Goal: Task Accomplishment & Management: Use online tool/utility

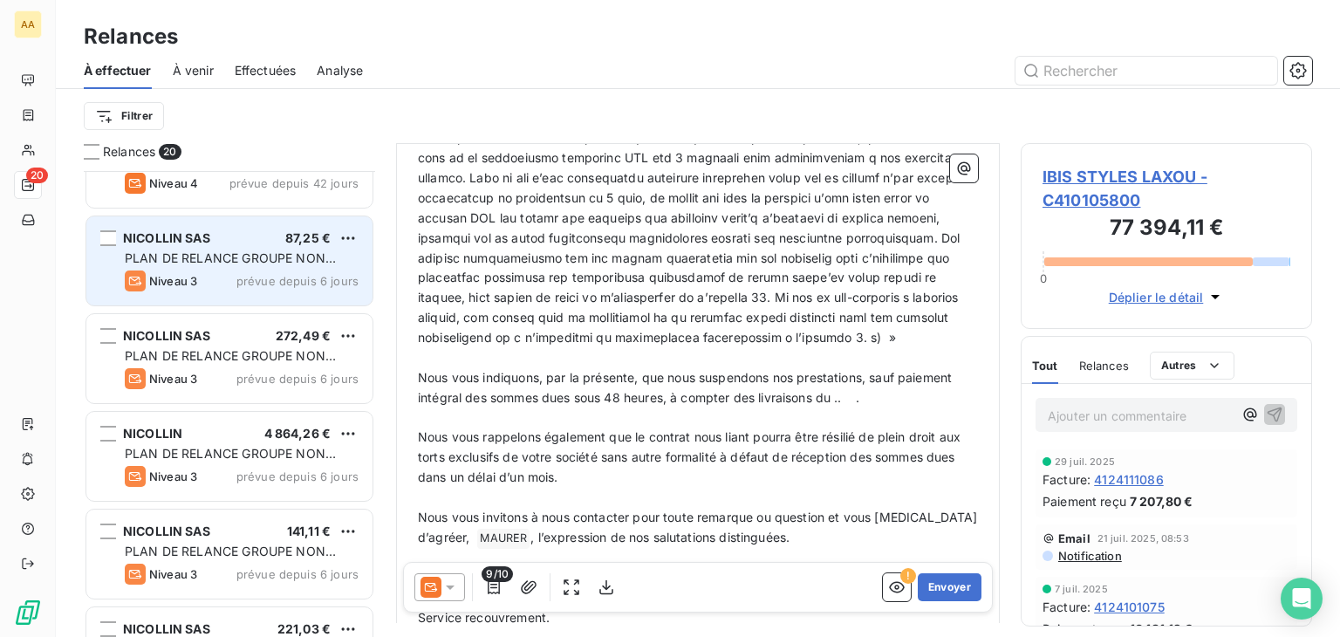
scroll to position [262, 0]
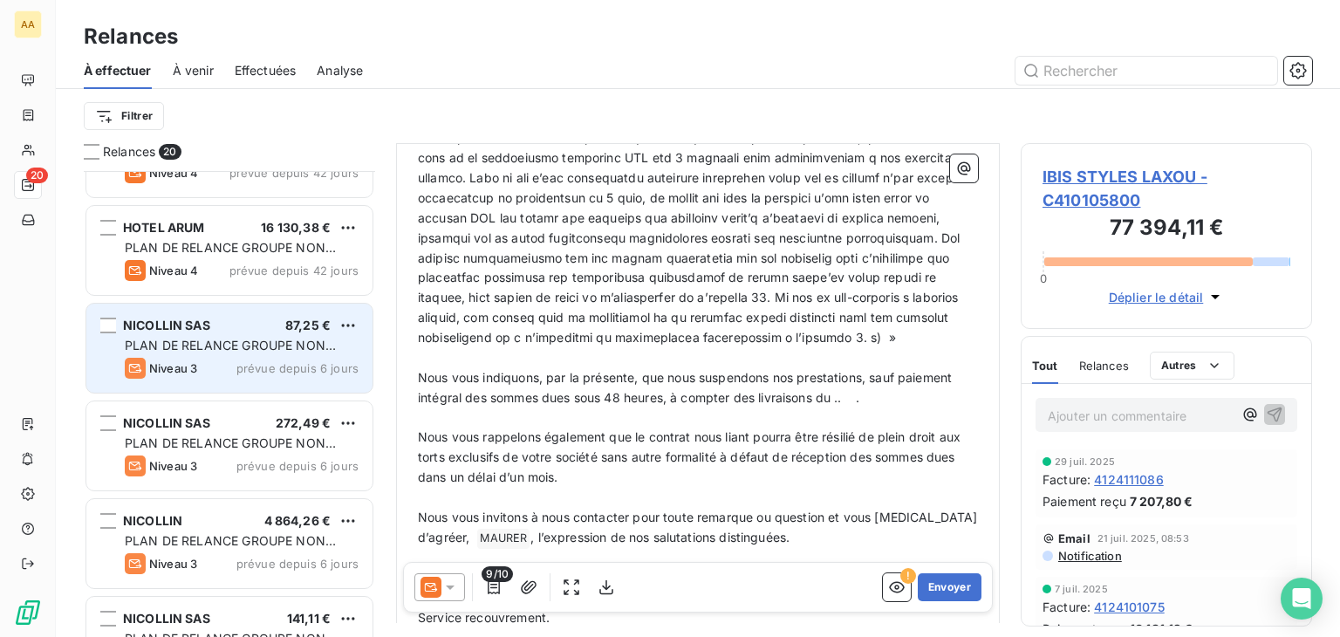
click at [195, 331] on span "NICOLLIN SAS" at bounding box center [166, 325] width 87 height 15
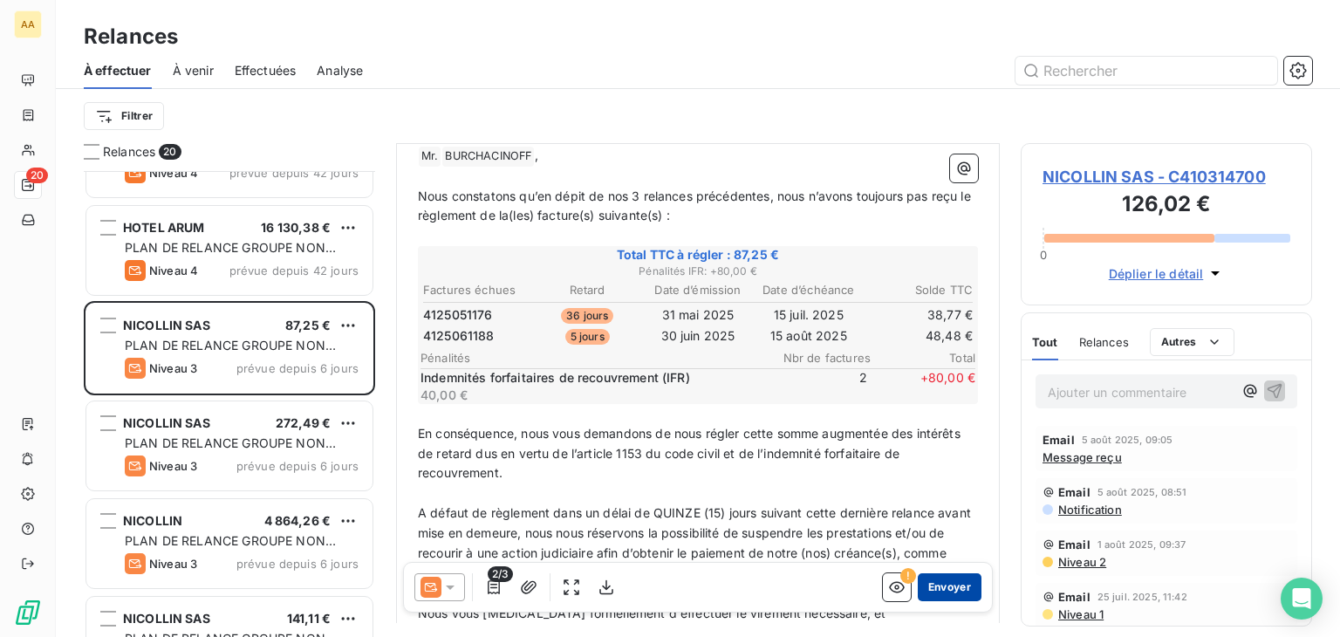
scroll to position [435, 0]
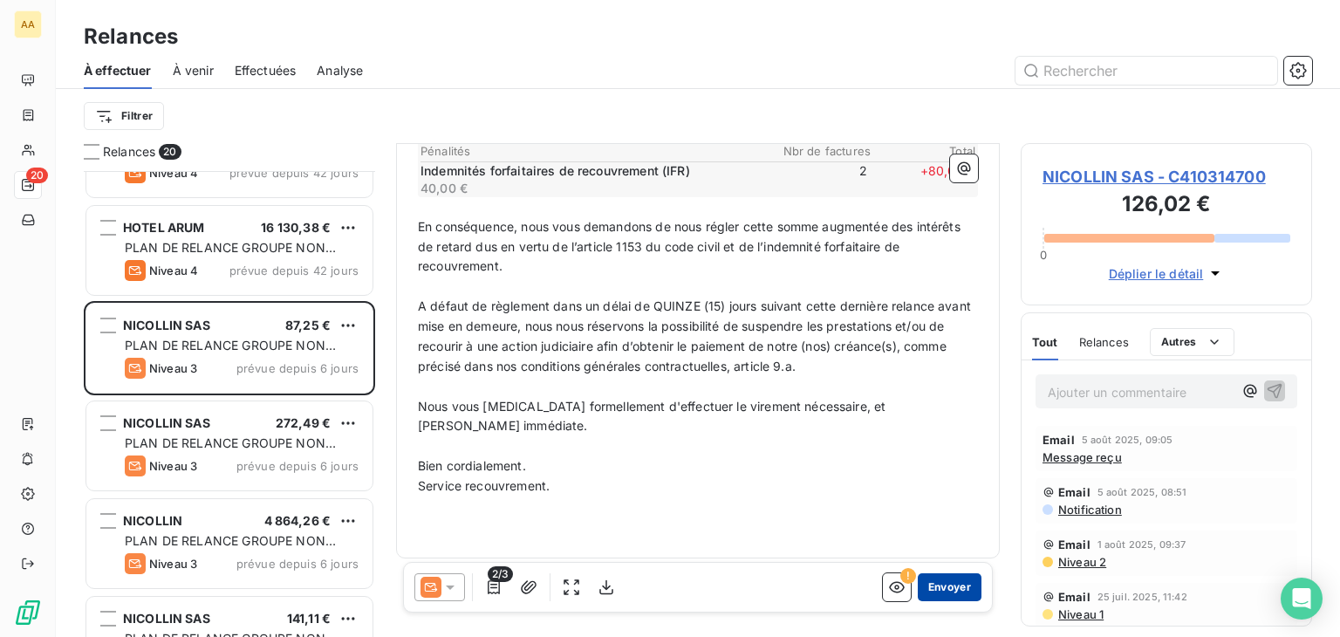
click at [937, 591] on button "Envoyer" at bounding box center [950, 587] width 64 height 28
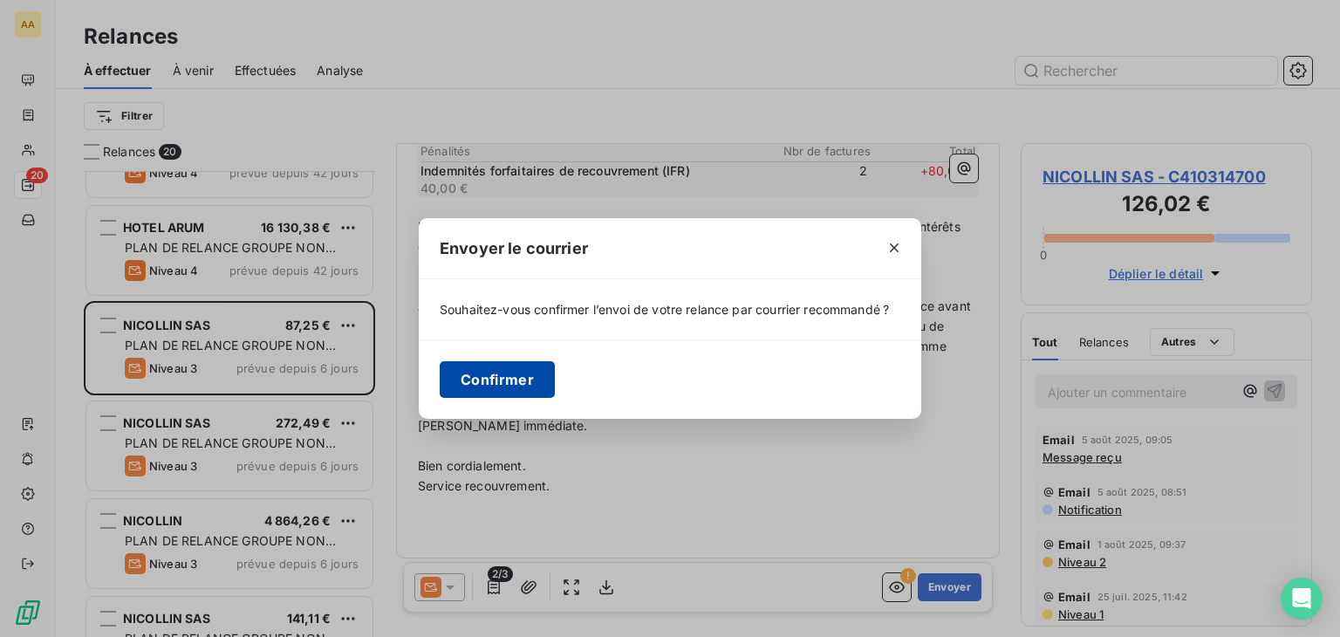
click at [484, 379] on button "Confirmer" at bounding box center [497, 379] width 115 height 37
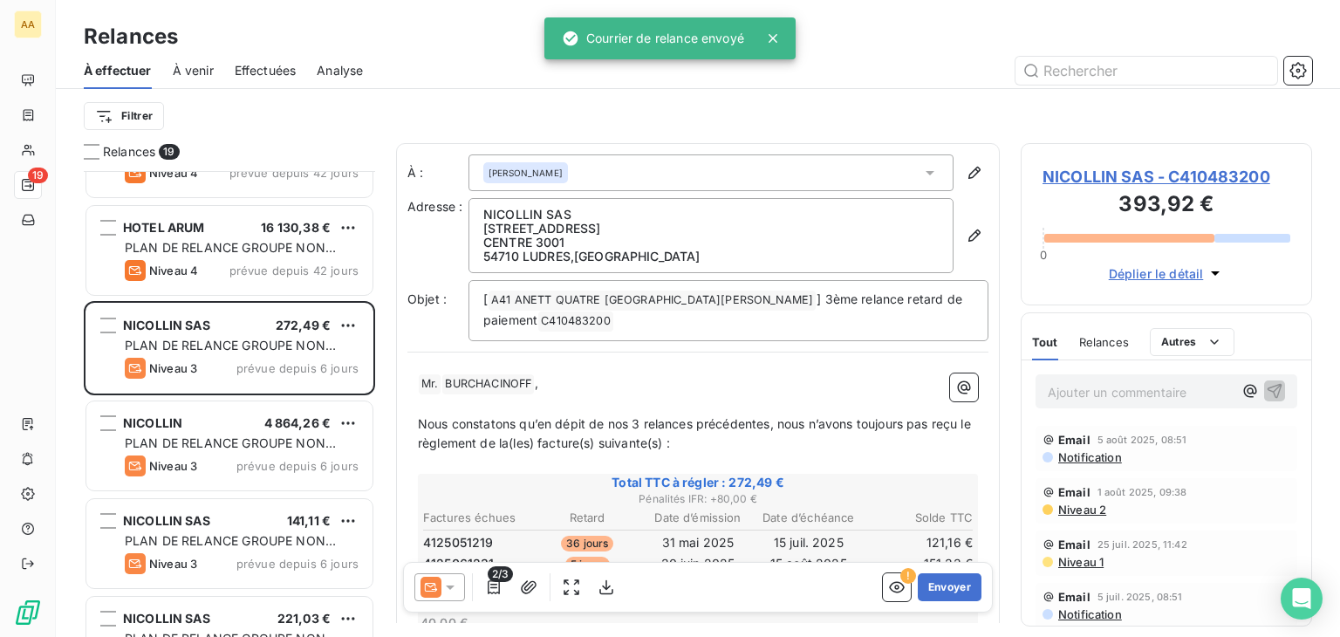
scroll to position [452, 278]
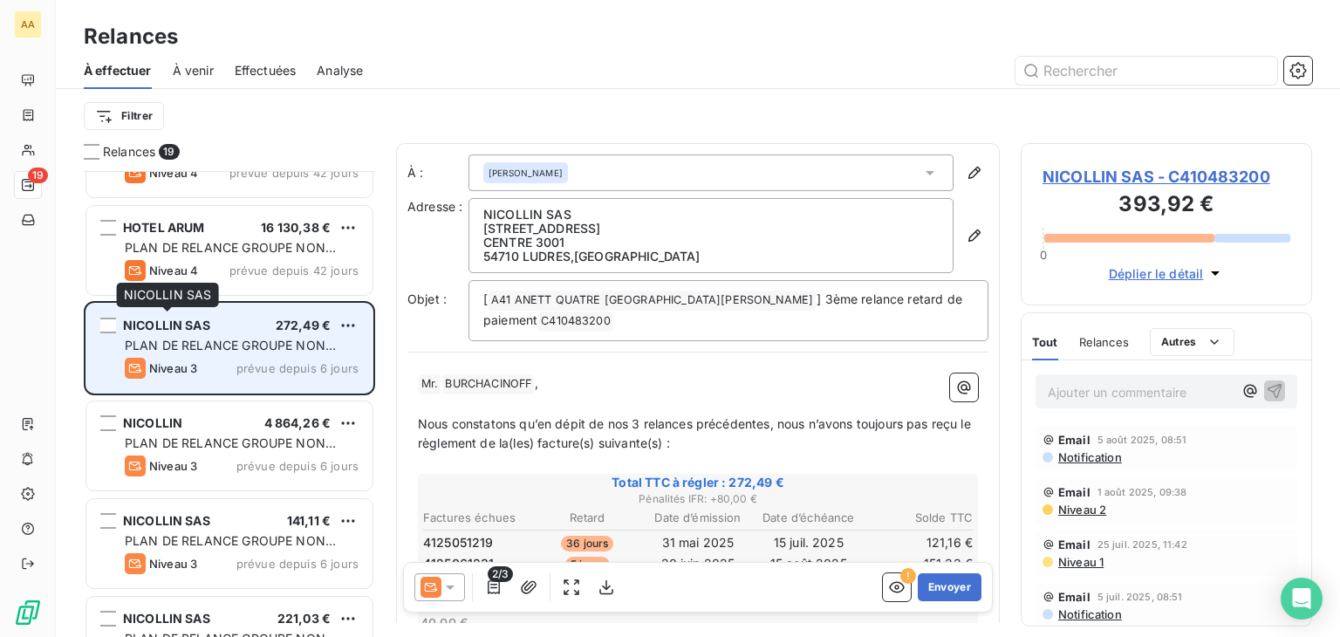
click at [199, 326] on span "NICOLLIN SAS" at bounding box center [166, 325] width 87 height 15
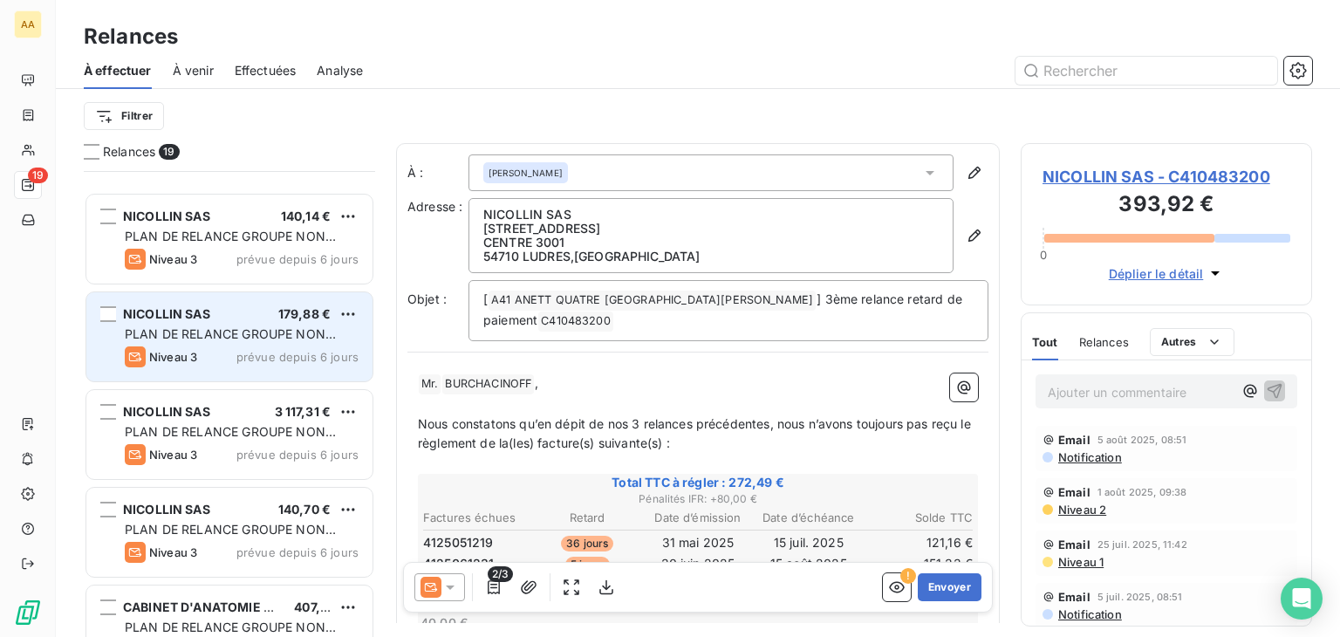
scroll to position [1391, 0]
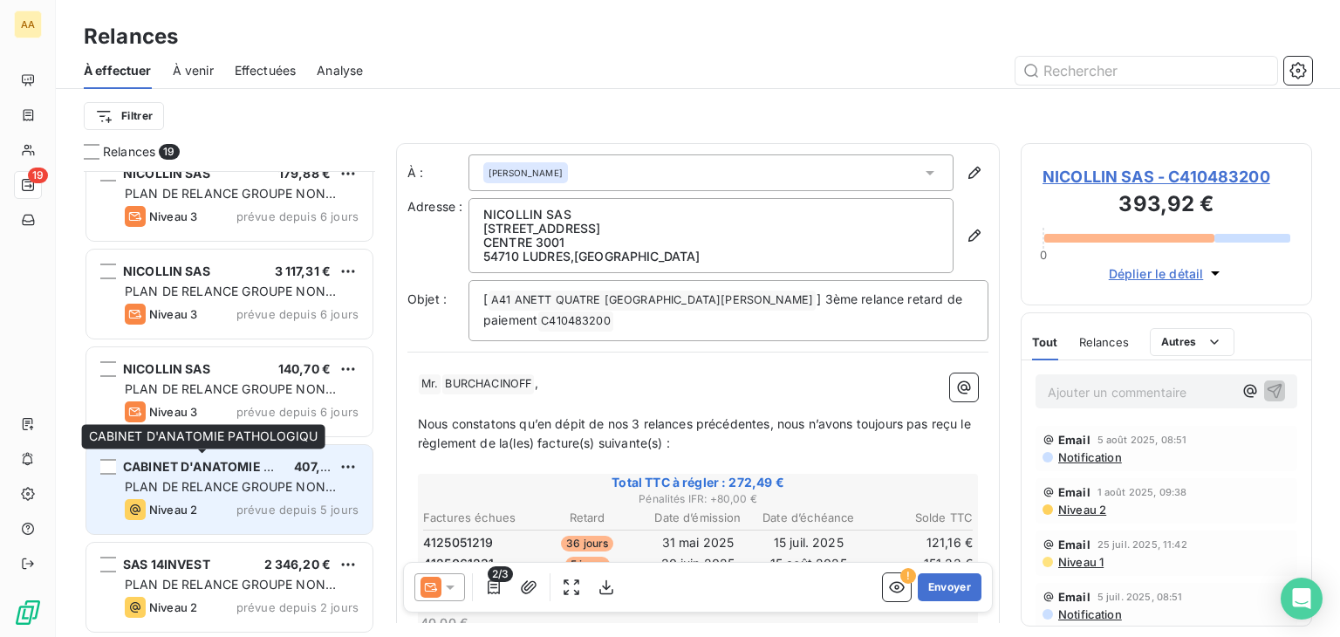
click at [256, 461] on span "CABINET D'ANATOMIE PATHOLOGIQU" at bounding box center [238, 466] width 231 height 15
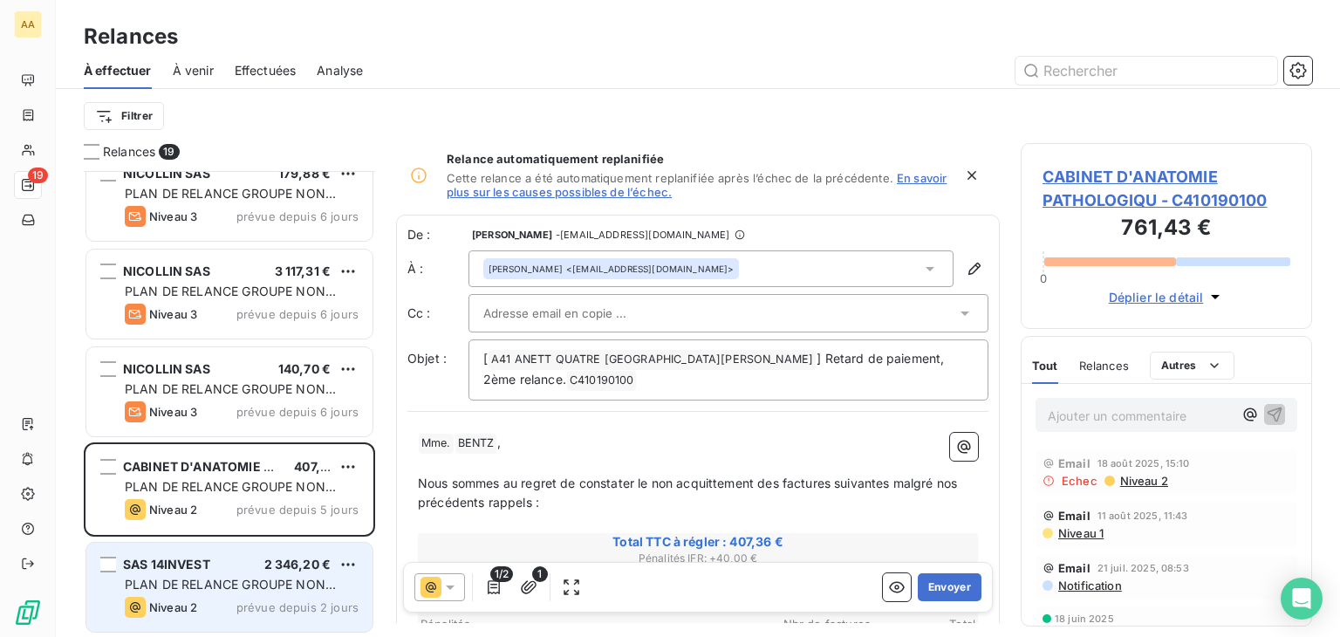
click at [197, 562] on span "SAS 14INVEST" at bounding box center [166, 564] width 87 height 15
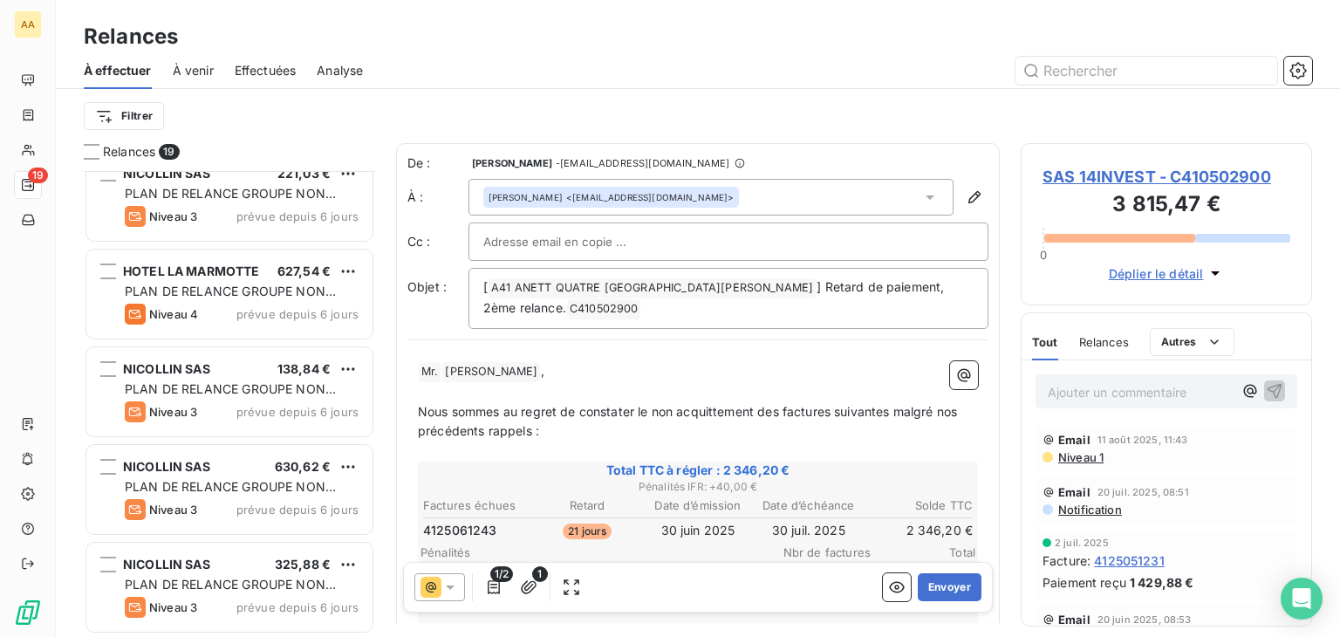
scroll to position [693, 0]
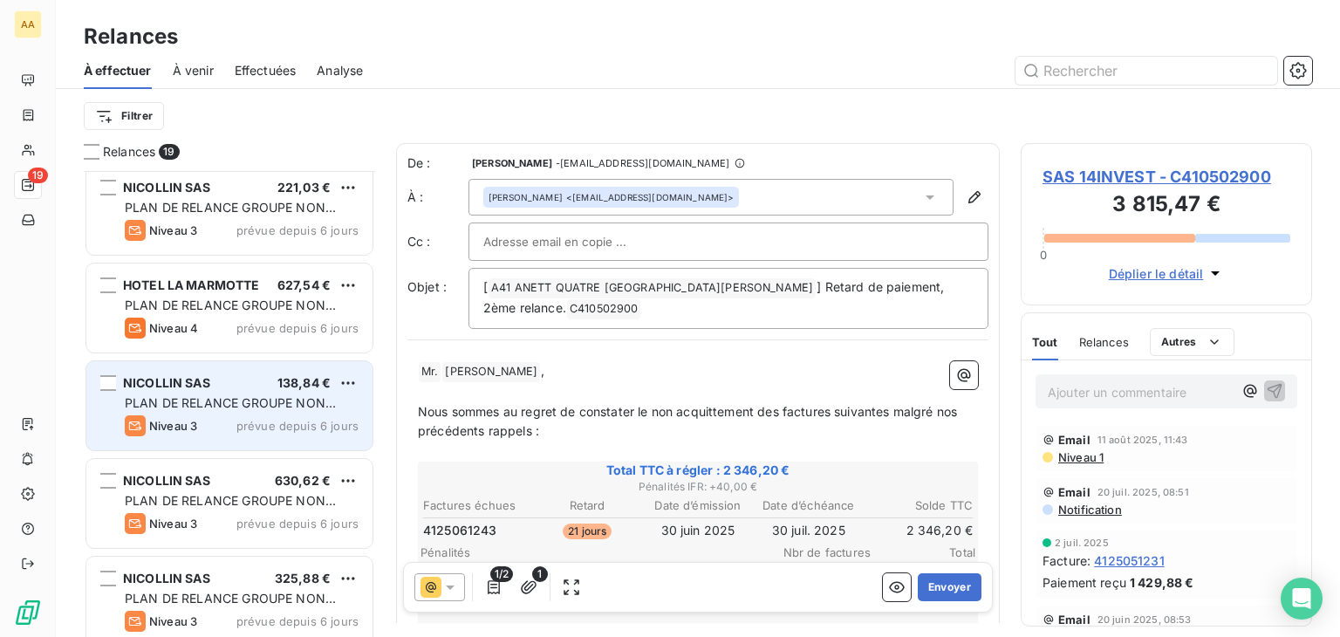
click at [206, 384] on span "NICOLLIN SAS" at bounding box center [166, 382] width 87 height 15
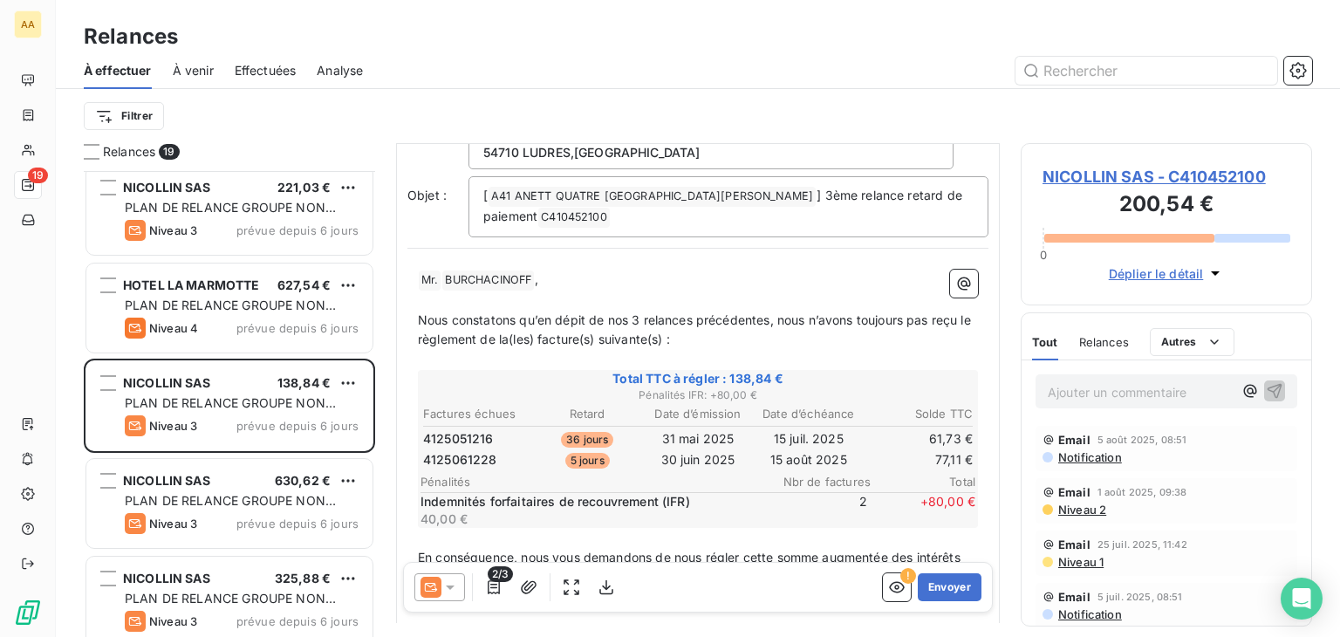
scroll to position [86, 0]
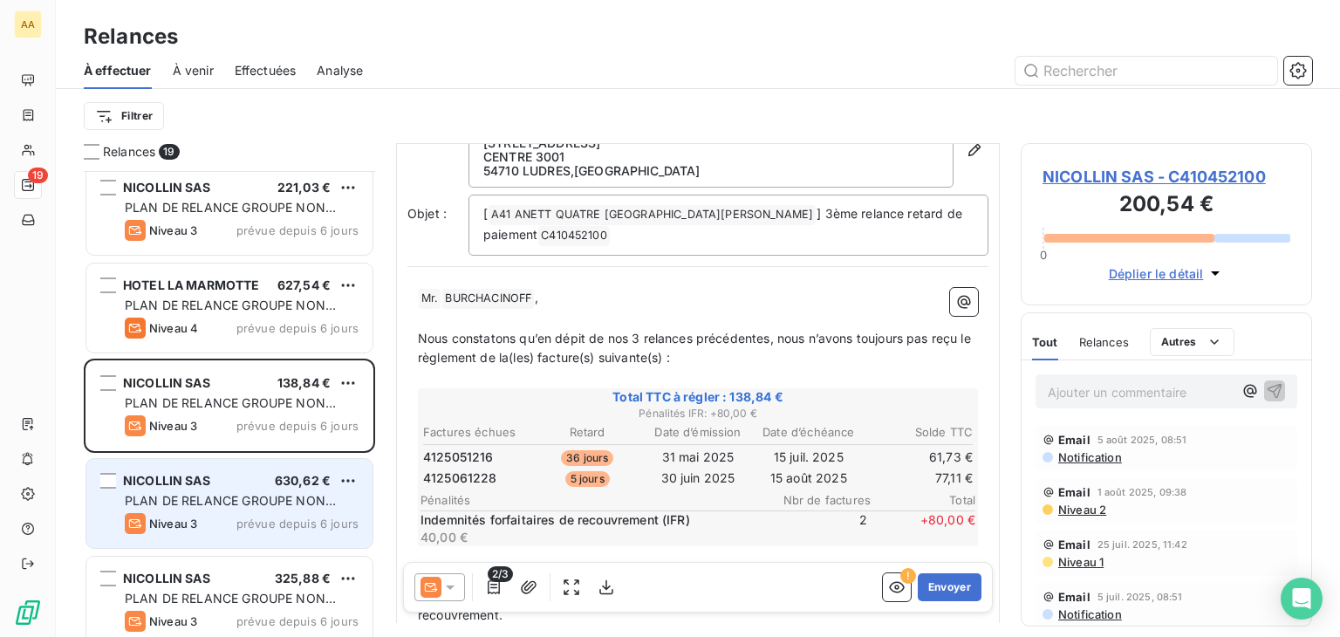
click at [270, 492] on div "PLAN DE RELANCE GROUPE NON AUTOMATIQUE" at bounding box center [242, 500] width 234 height 17
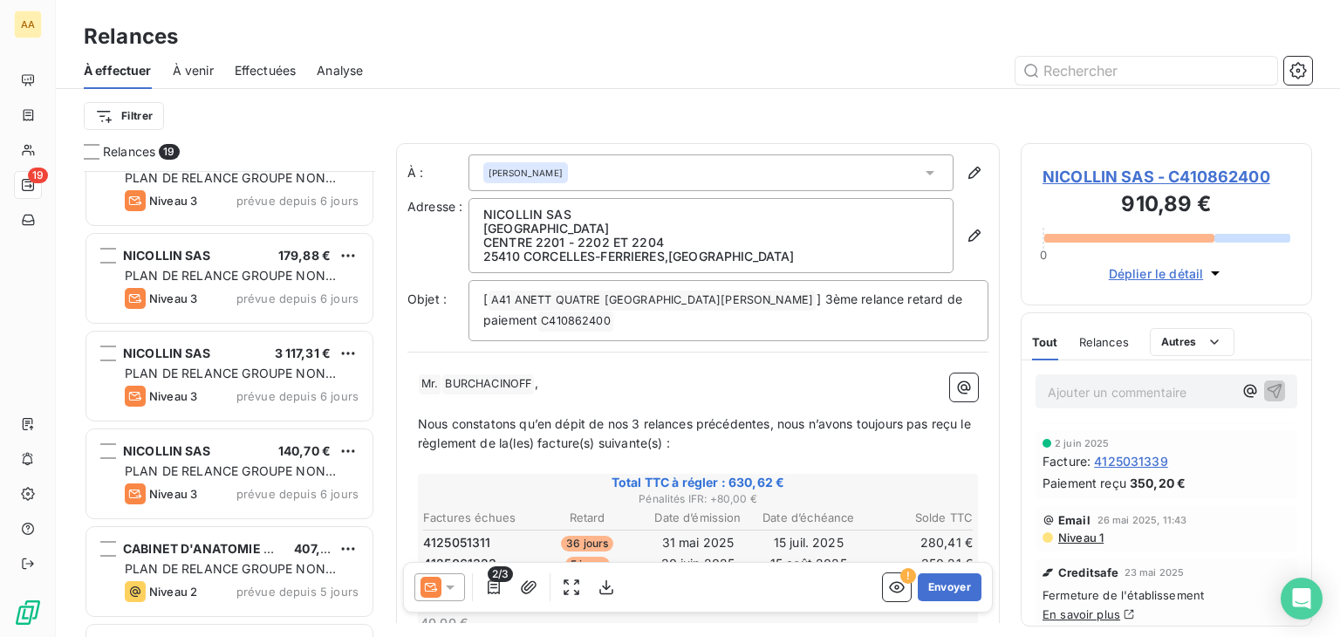
scroll to position [1391, 0]
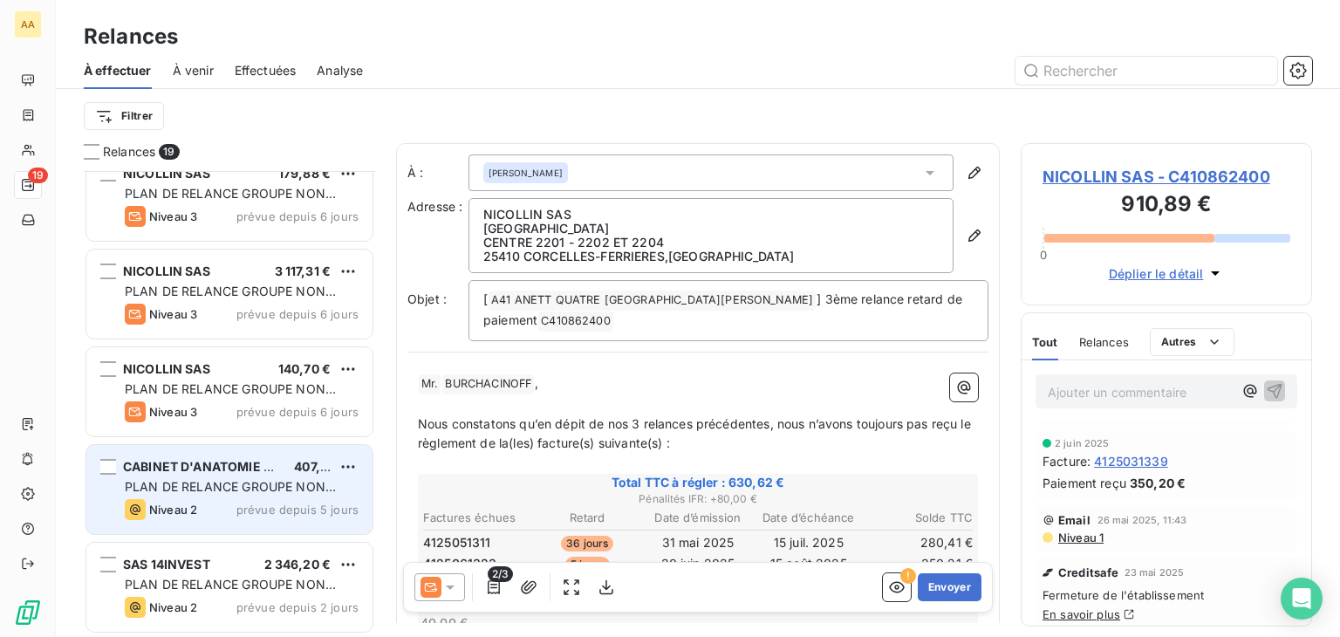
click at [248, 452] on div "CABINET D'ANATOMIE PATHOLOGIQU 407,36 € PLAN DE RELANCE GROUPE NON AUTOMATIQUE …" at bounding box center [229, 489] width 286 height 89
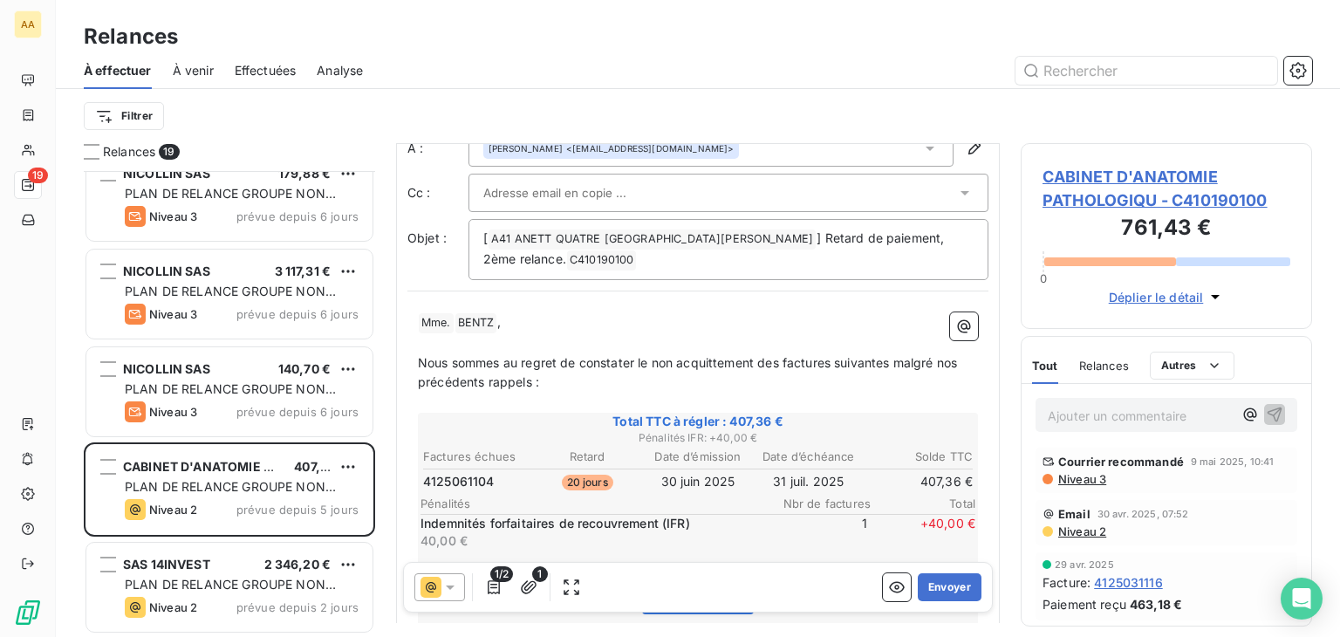
scroll to position [262, 0]
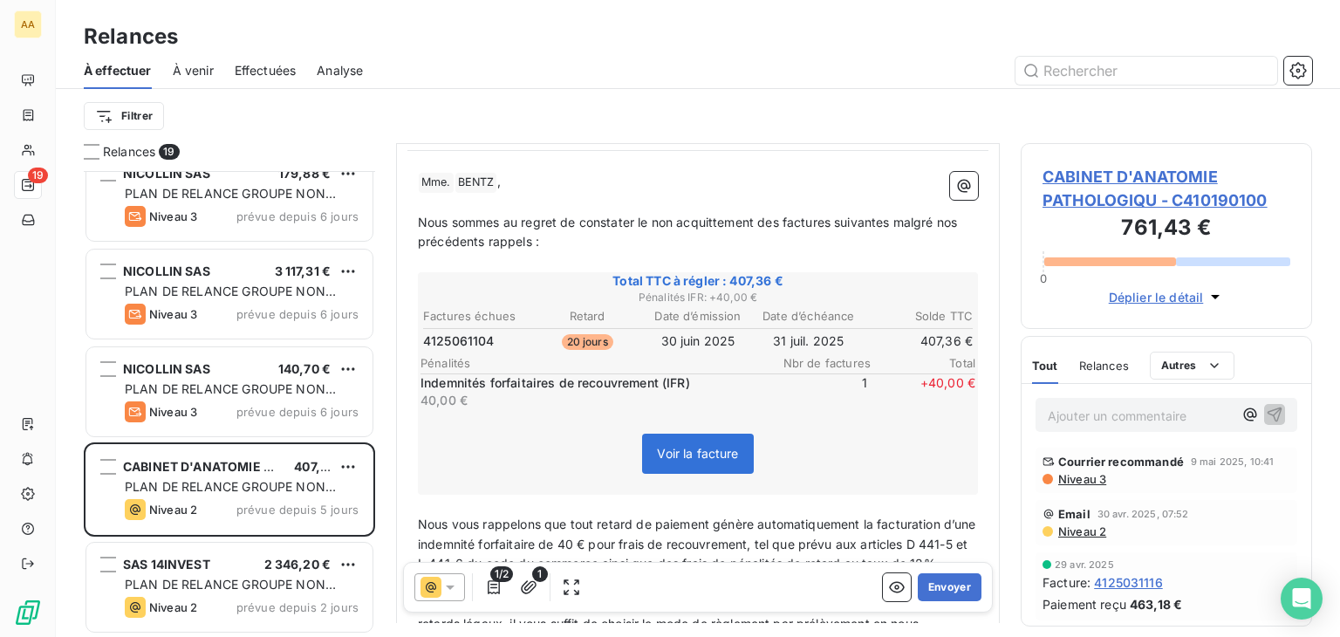
click at [675, 452] on span "Voir la facture" at bounding box center [697, 453] width 81 height 15
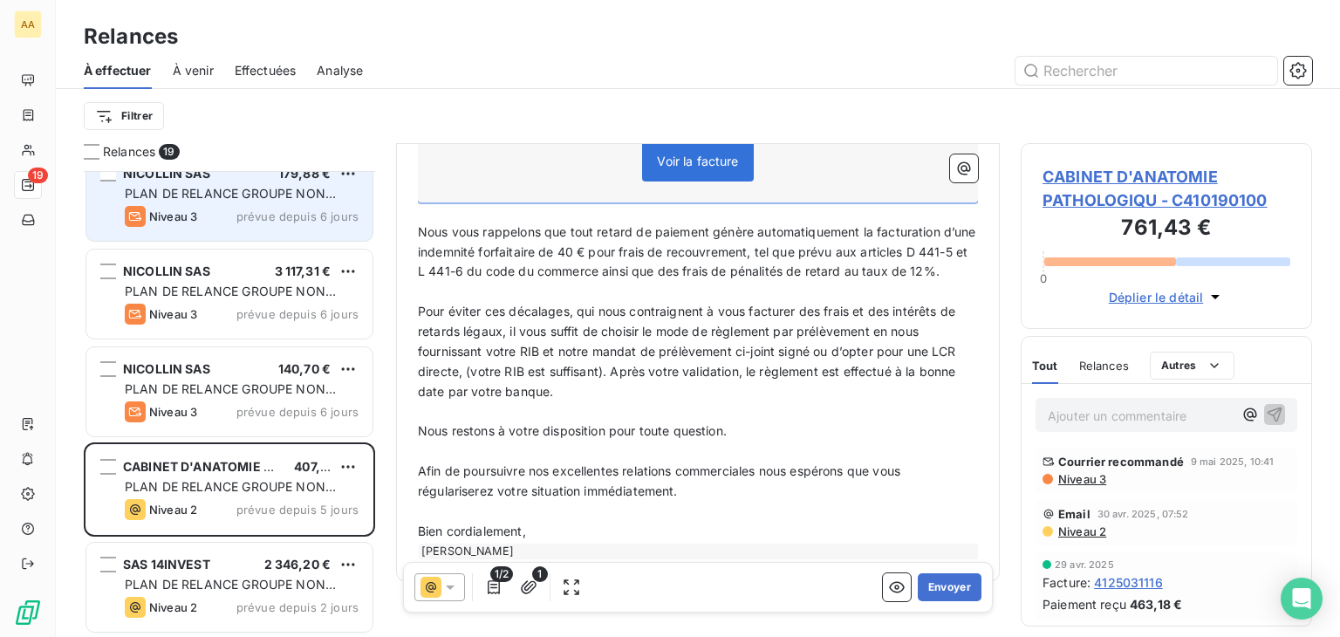
scroll to position [513, 0]
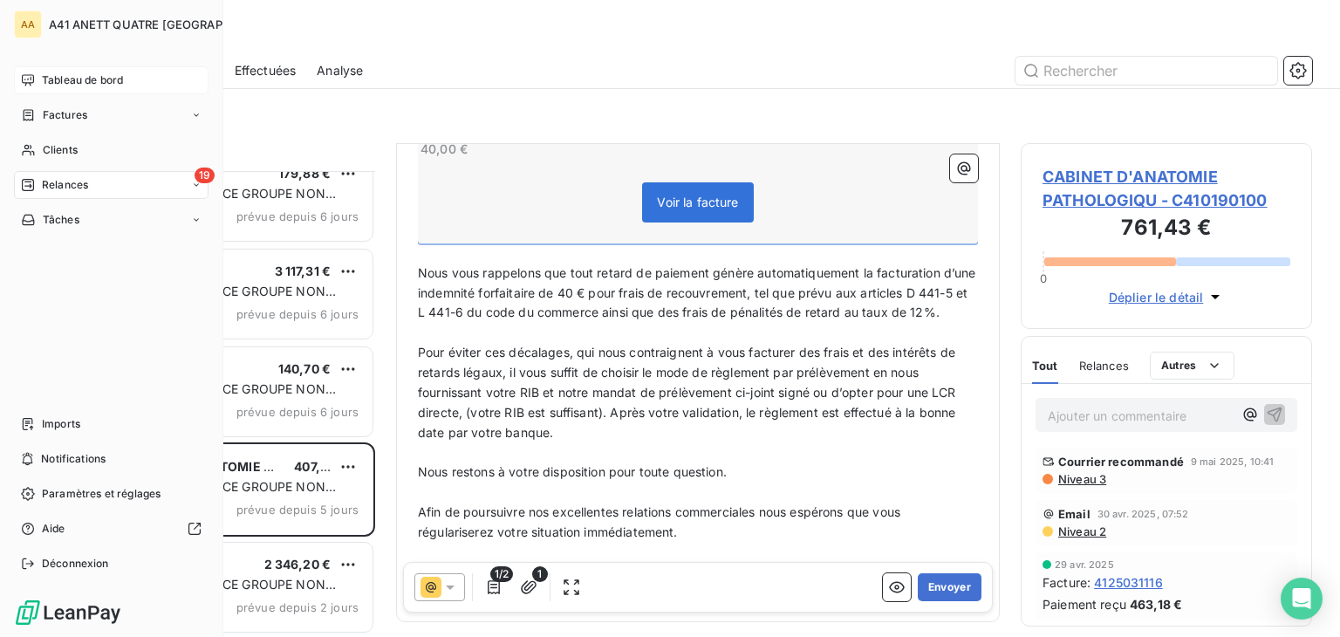
click at [95, 80] on span "Tableau de bord" at bounding box center [82, 80] width 81 height 16
